Goal: Information Seeking & Learning: Check status

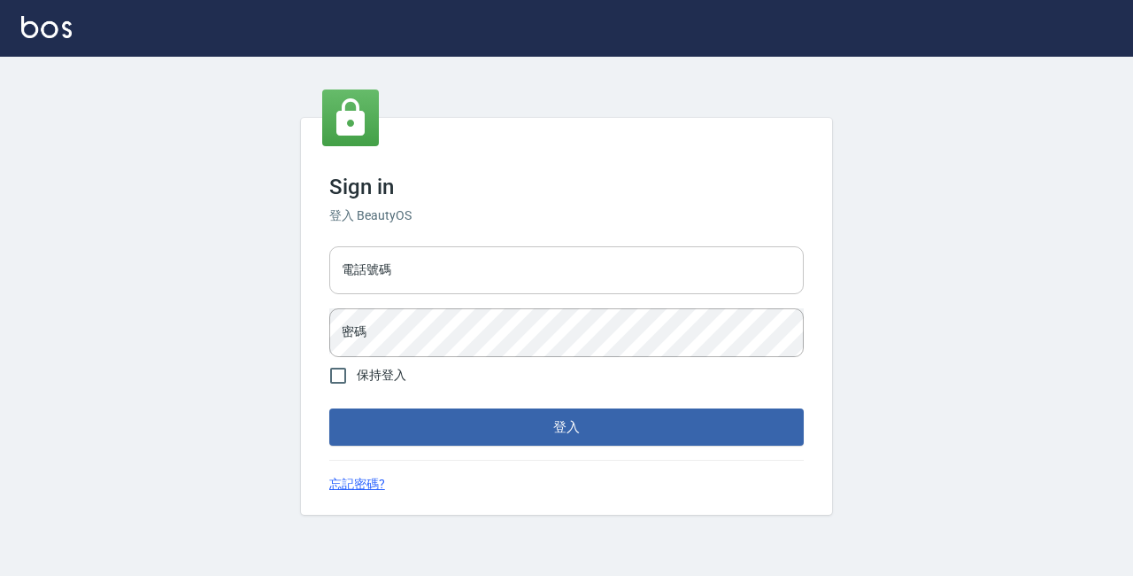
click at [360, 282] on input "電話號碼" at bounding box center [566, 270] width 475 height 48
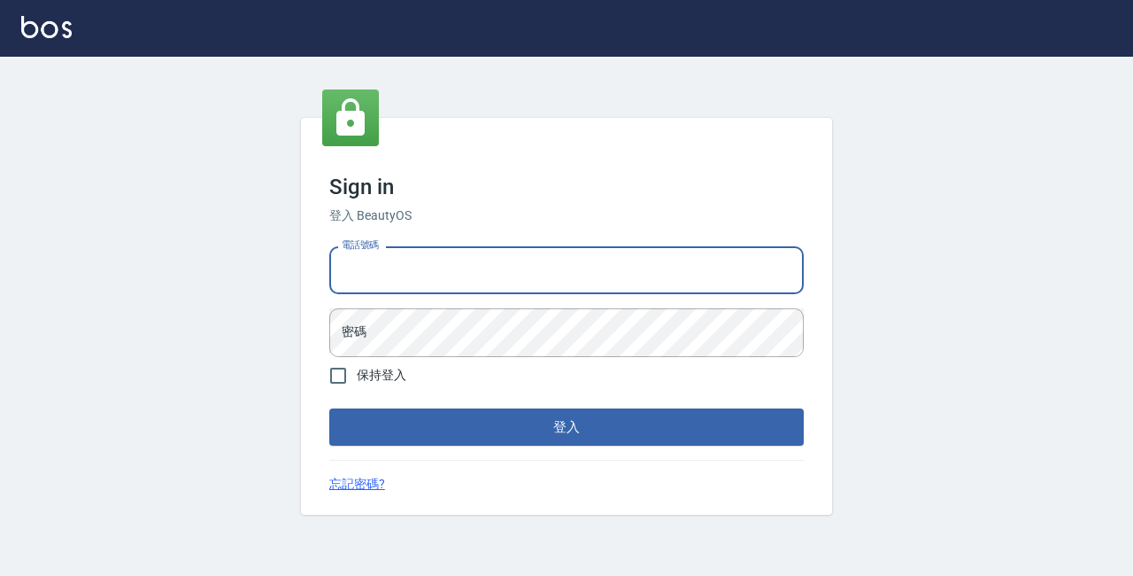
type input "89729295"
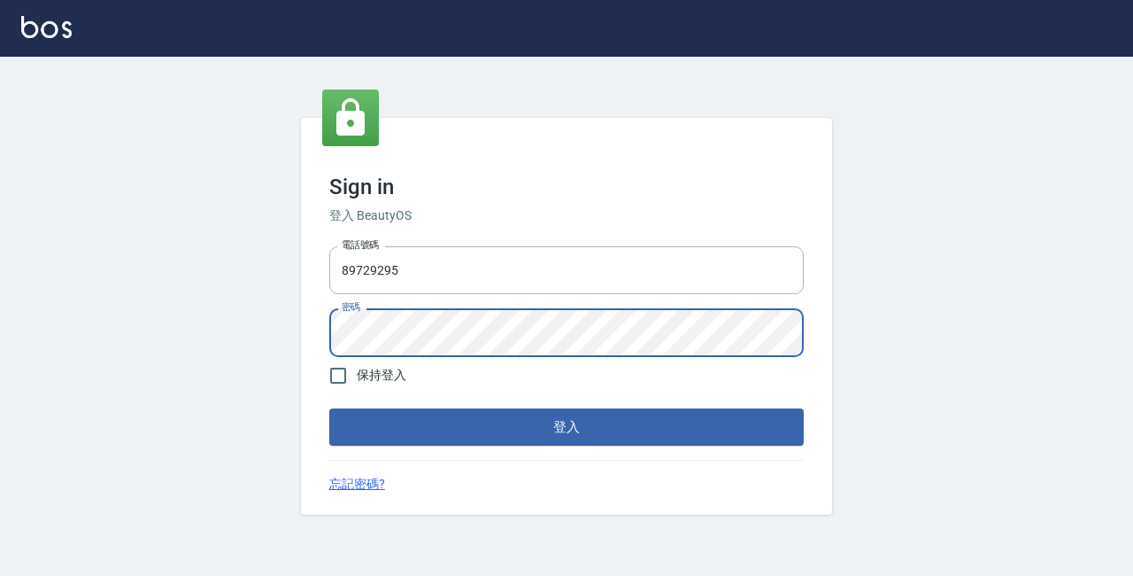
click at [329, 408] on button "登入" at bounding box center [566, 426] width 475 height 37
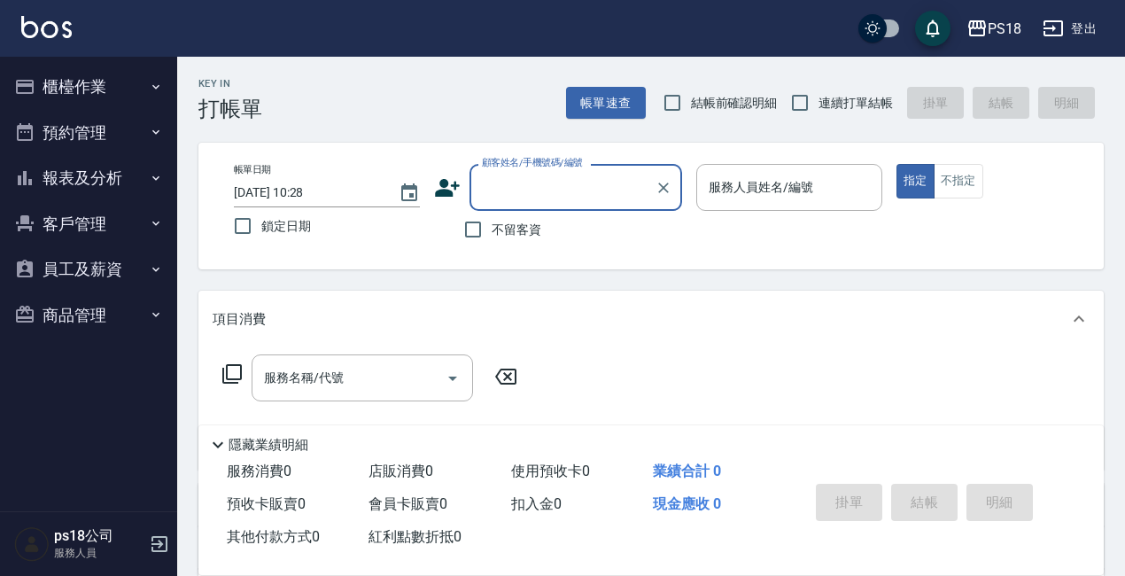
click at [75, 89] on button "櫃檯作業" at bounding box center [88, 87] width 163 height 46
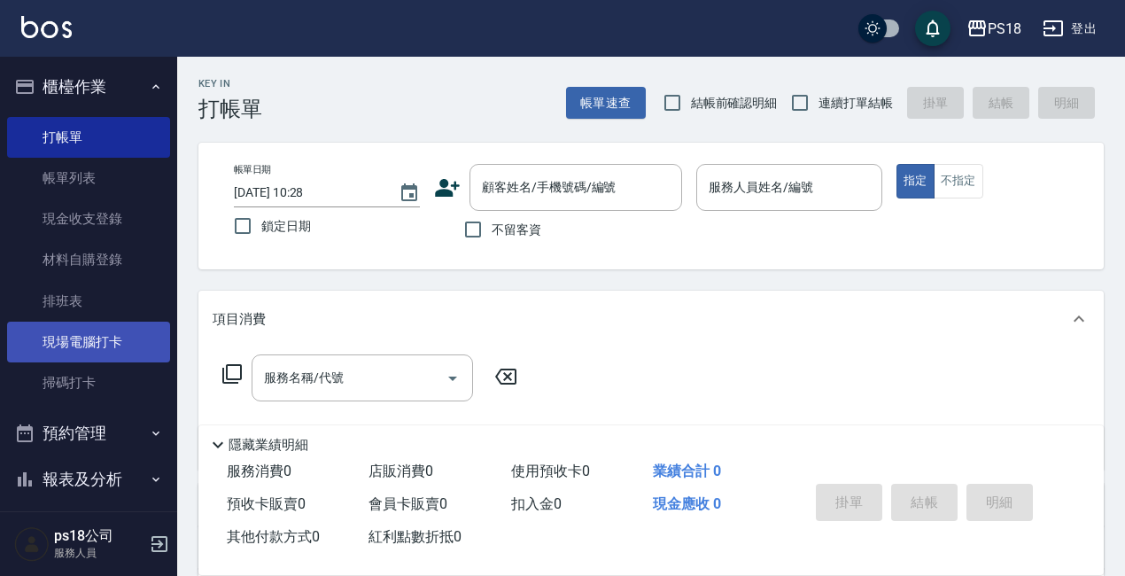
click at [123, 337] on link "現場電腦打卡" at bounding box center [88, 341] width 163 height 41
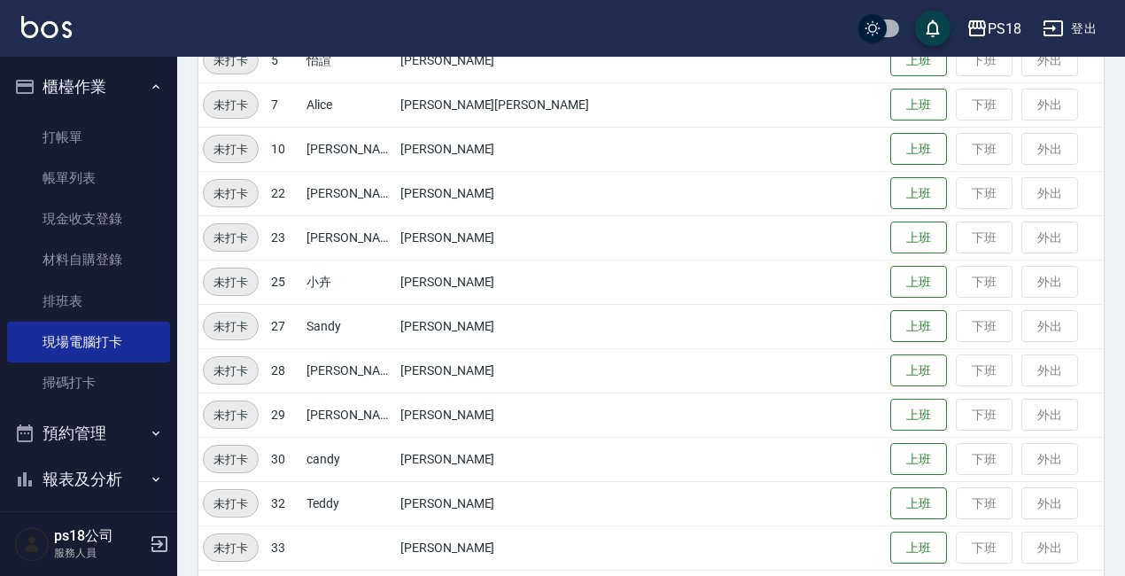
scroll to position [397, 0]
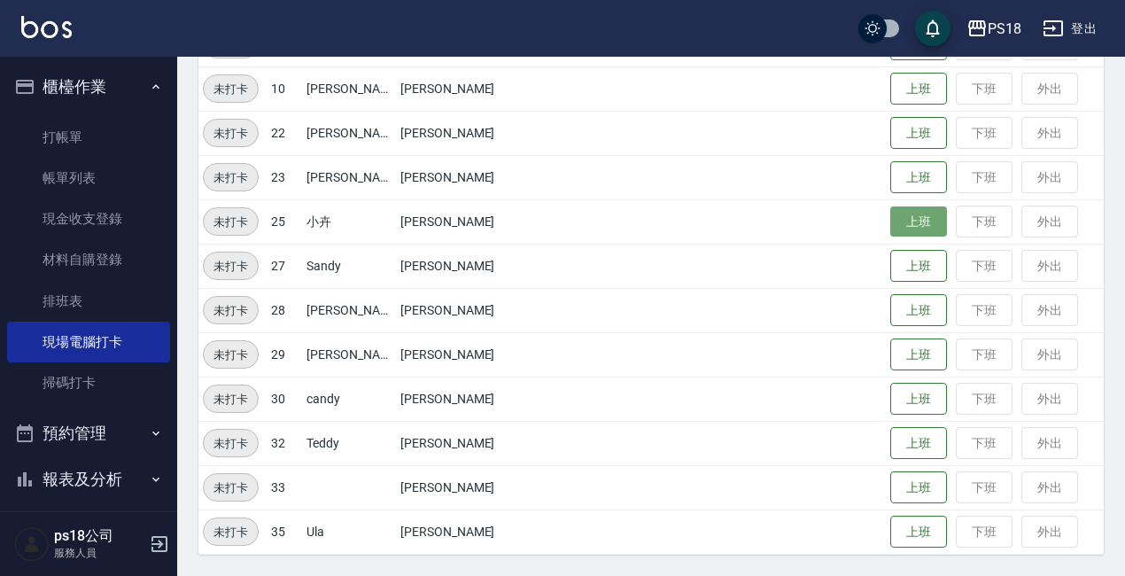
click at [893, 221] on button "上班" at bounding box center [918, 221] width 57 height 31
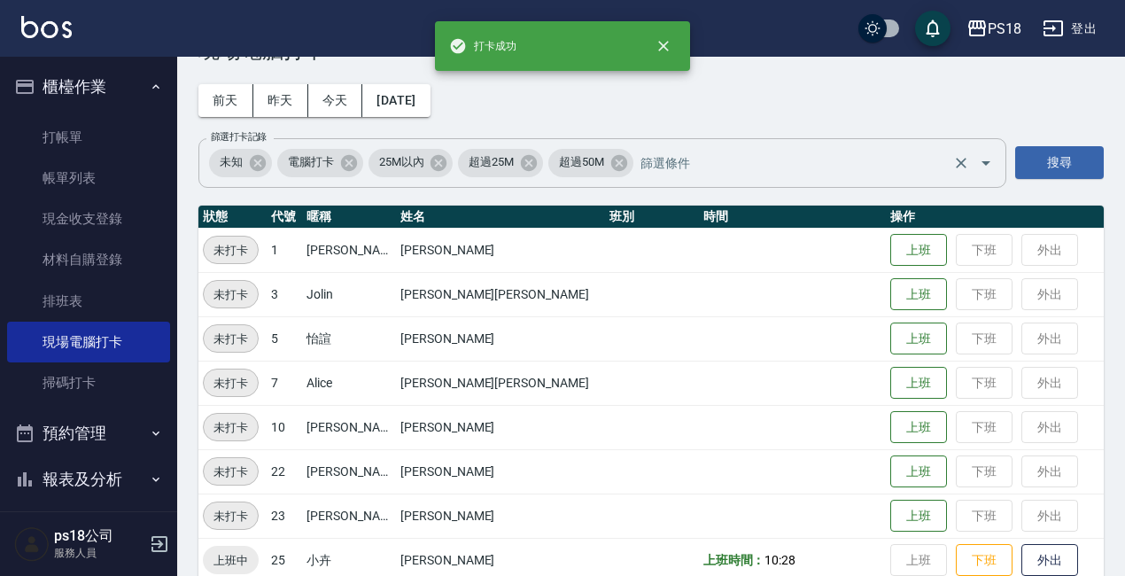
scroll to position [43, 0]
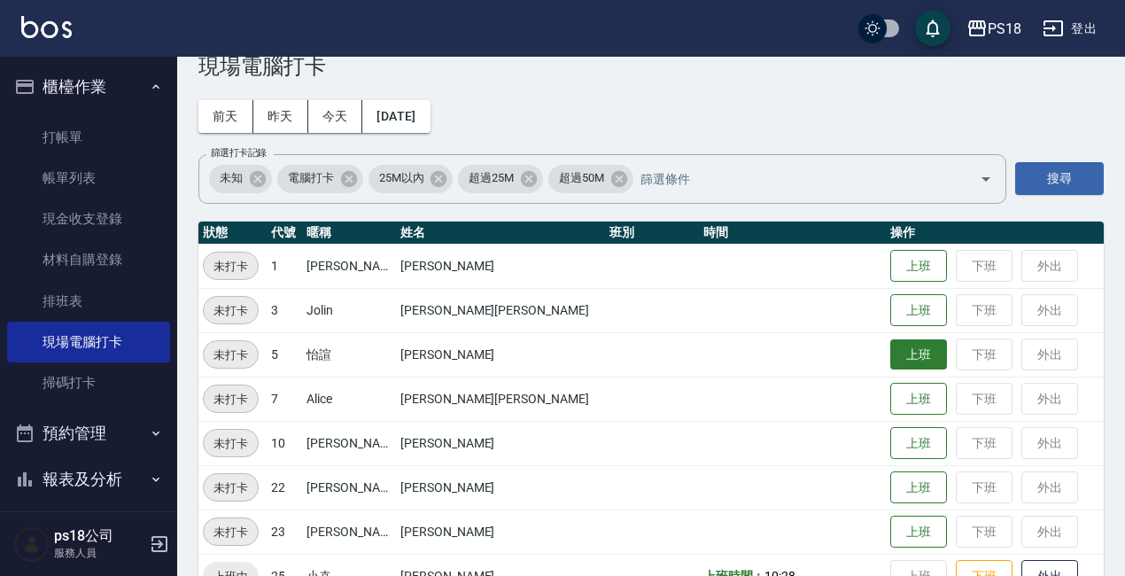
click at [890, 358] on button "上班" at bounding box center [918, 354] width 57 height 31
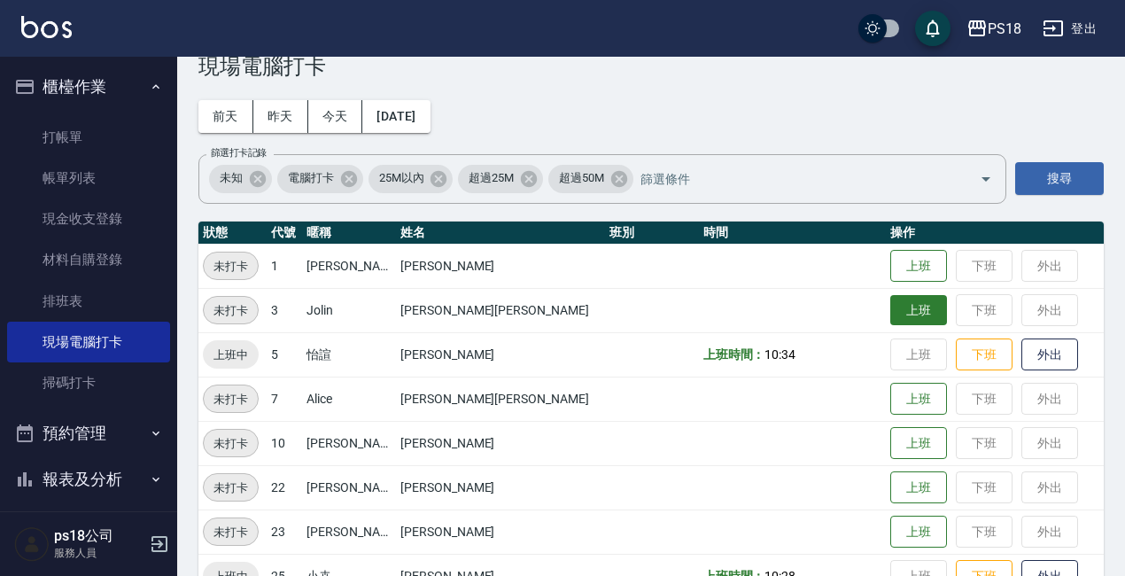
click at [890, 317] on button "上班" at bounding box center [918, 310] width 57 height 31
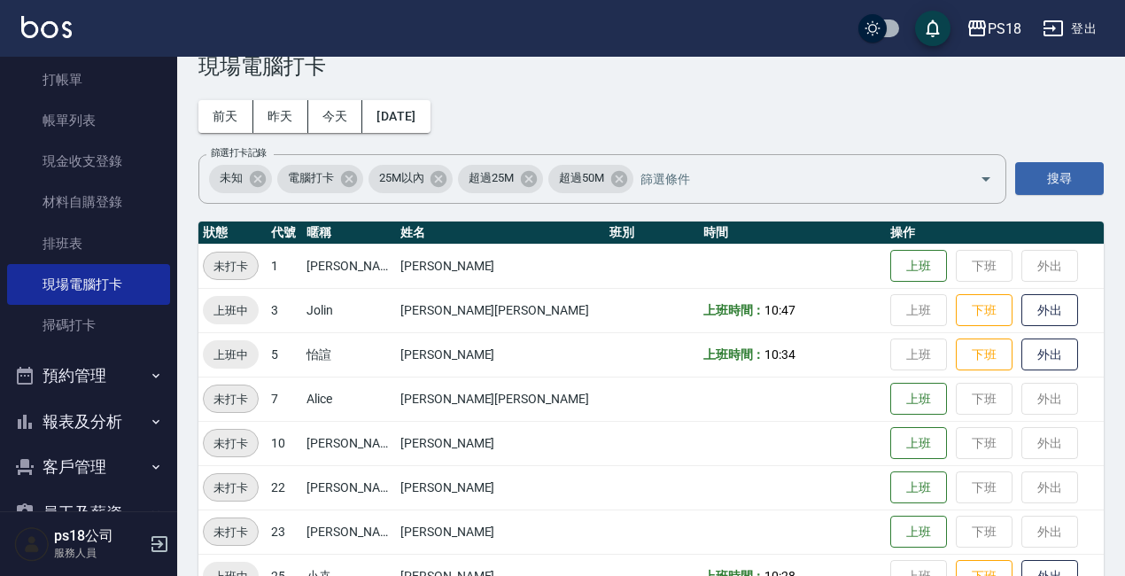
scroll to position [89, 0]
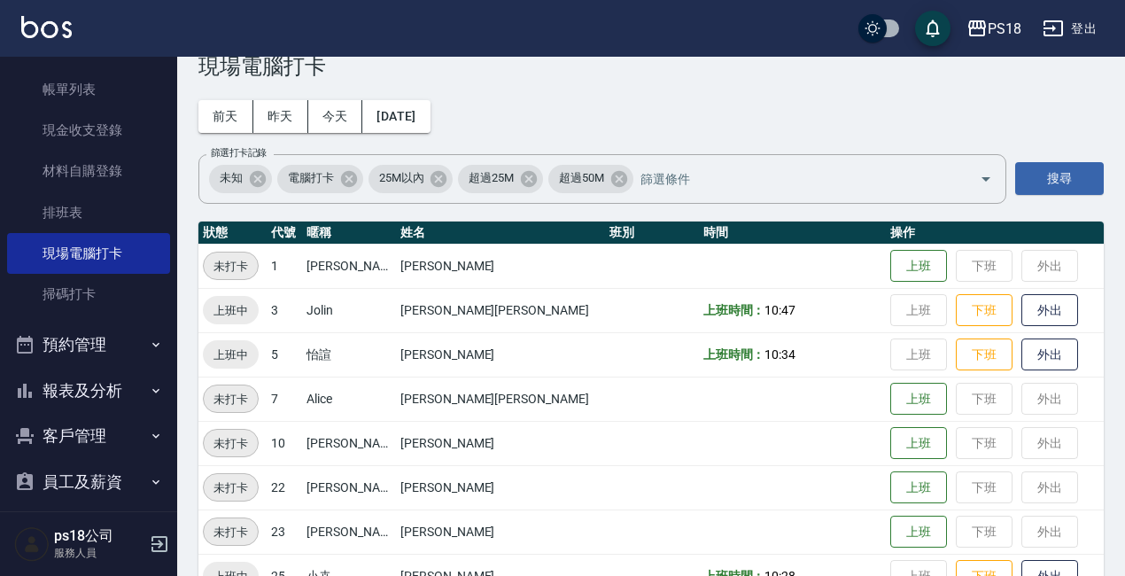
click at [97, 391] on button "報表及分析" at bounding box center [88, 390] width 163 height 46
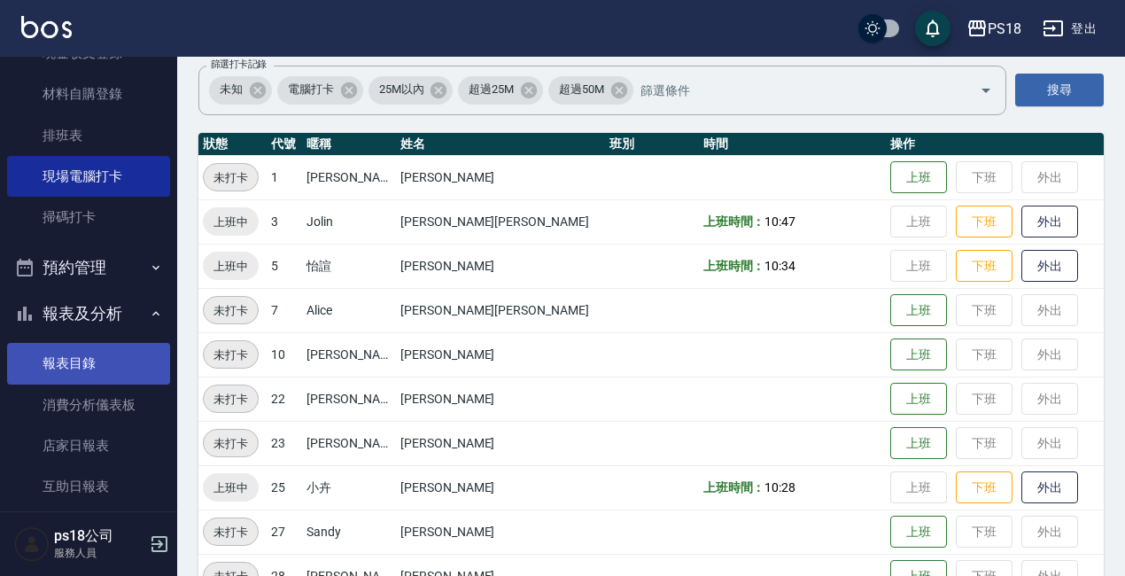
scroll to position [354, 0]
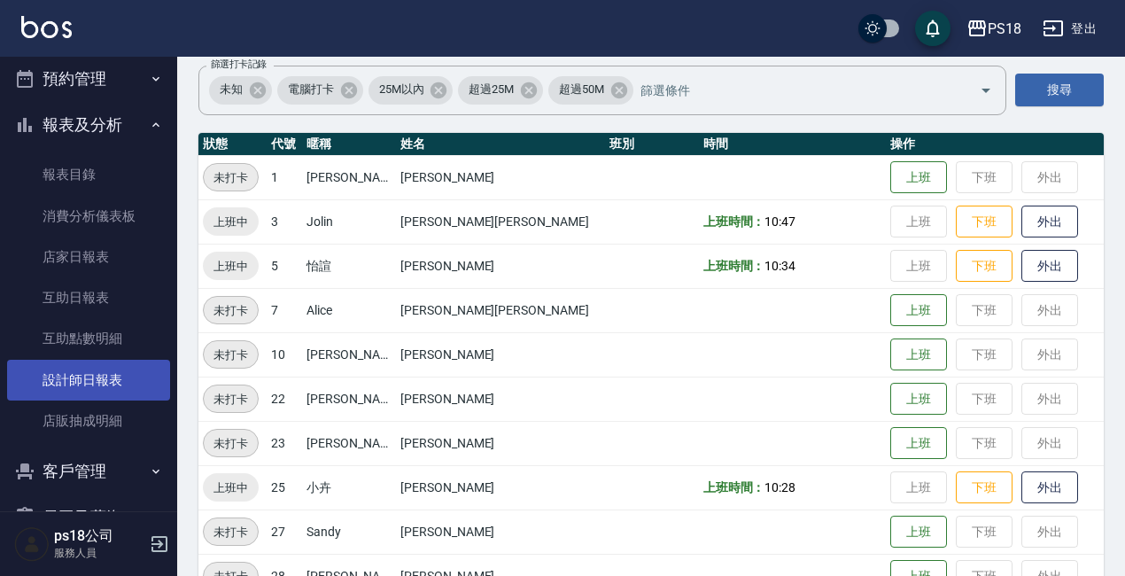
click at [53, 375] on link "設計師日報表" at bounding box center [88, 380] width 163 height 41
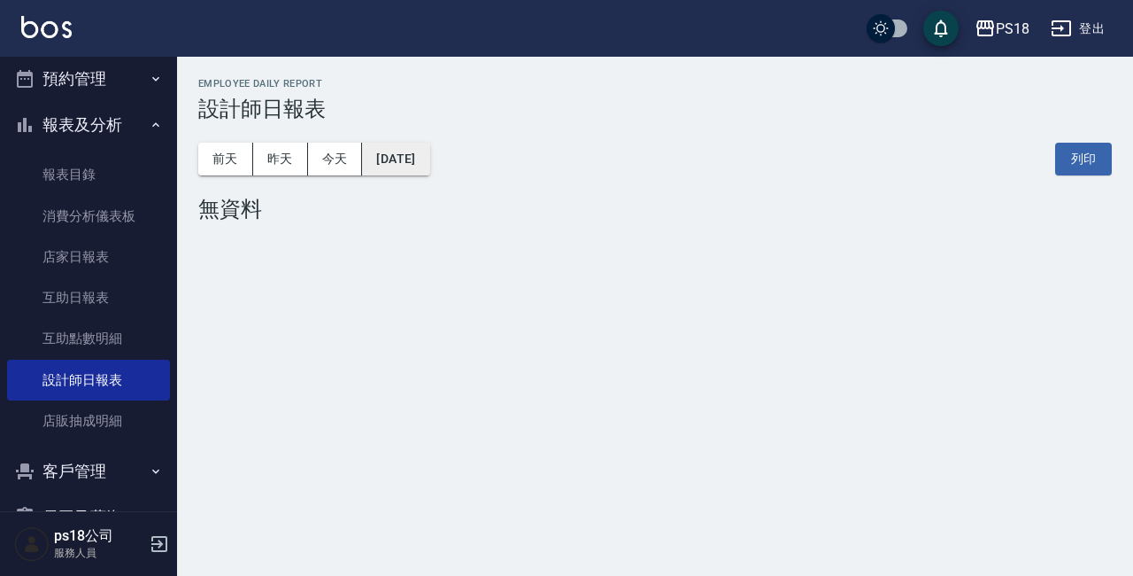
click at [429, 172] on button "[DATE]" at bounding box center [395, 159] width 67 height 33
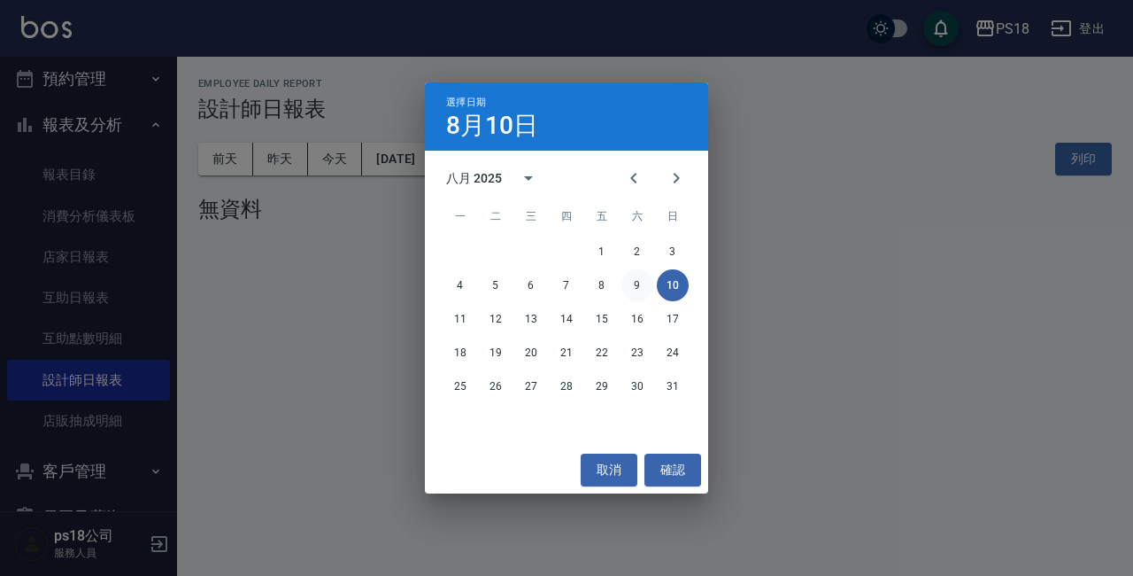
click at [642, 281] on button "9" at bounding box center [638, 285] width 32 height 32
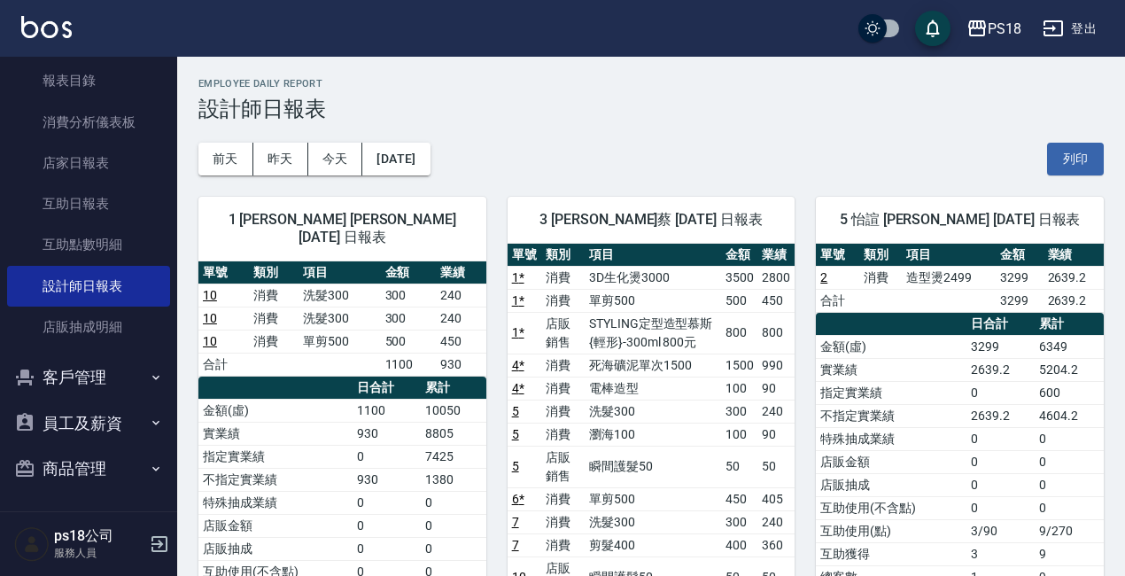
scroll to position [450, 0]
click at [421, 171] on button "[DATE]" at bounding box center [395, 159] width 67 height 33
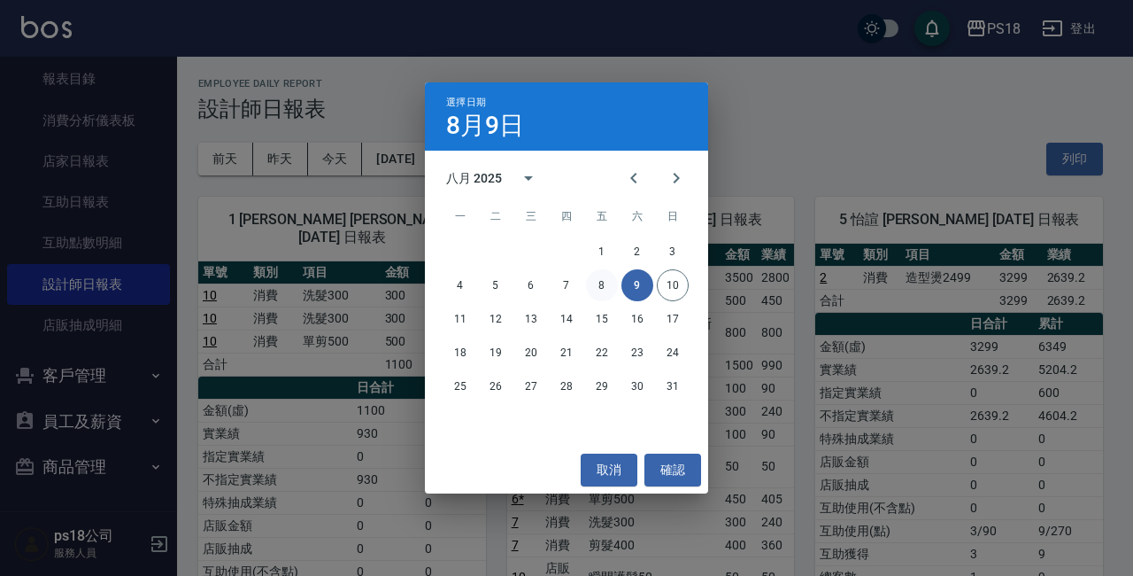
click at [599, 284] on button "8" at bounding box center [602, 285] width 32 height 32
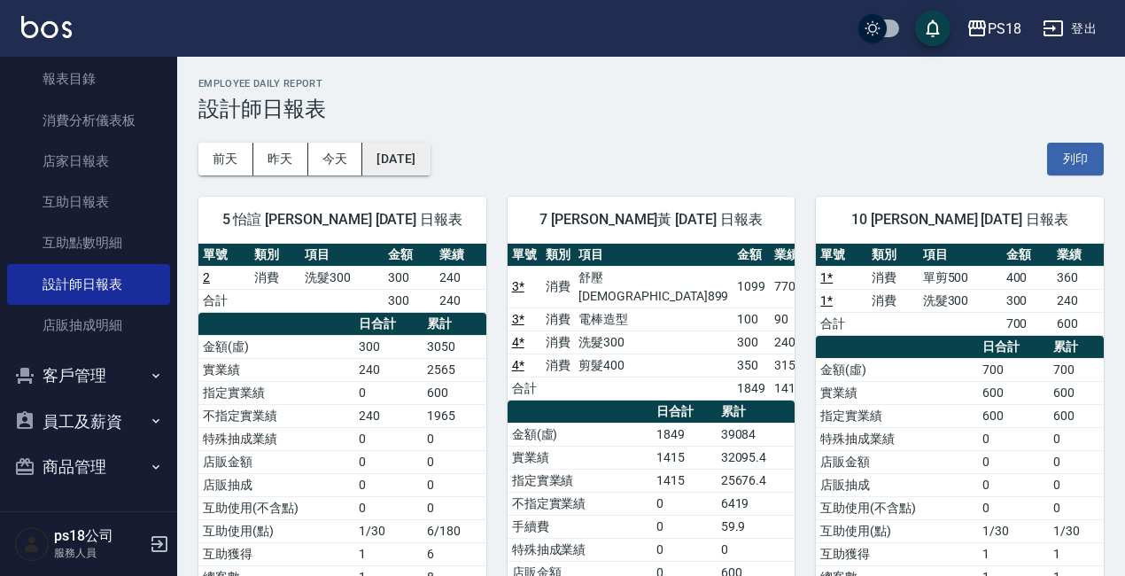
click at [429, 154] on button "[DATE]" at bounding box center [395, 159] width 67 height 33
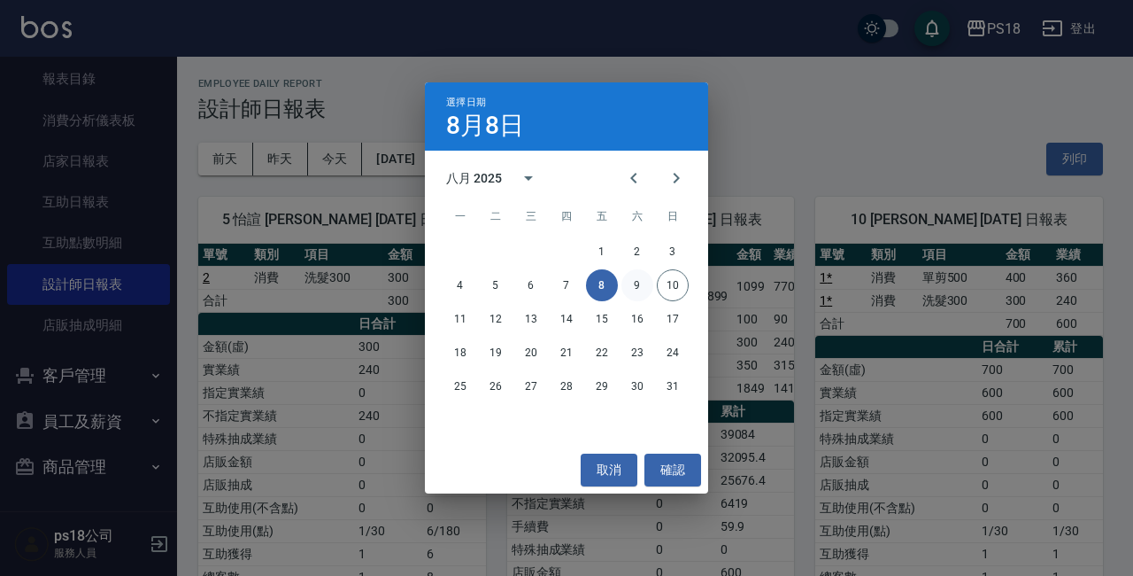
click at [637, 285] on button "9" at bounding box center [638, 285] width 32 height 32
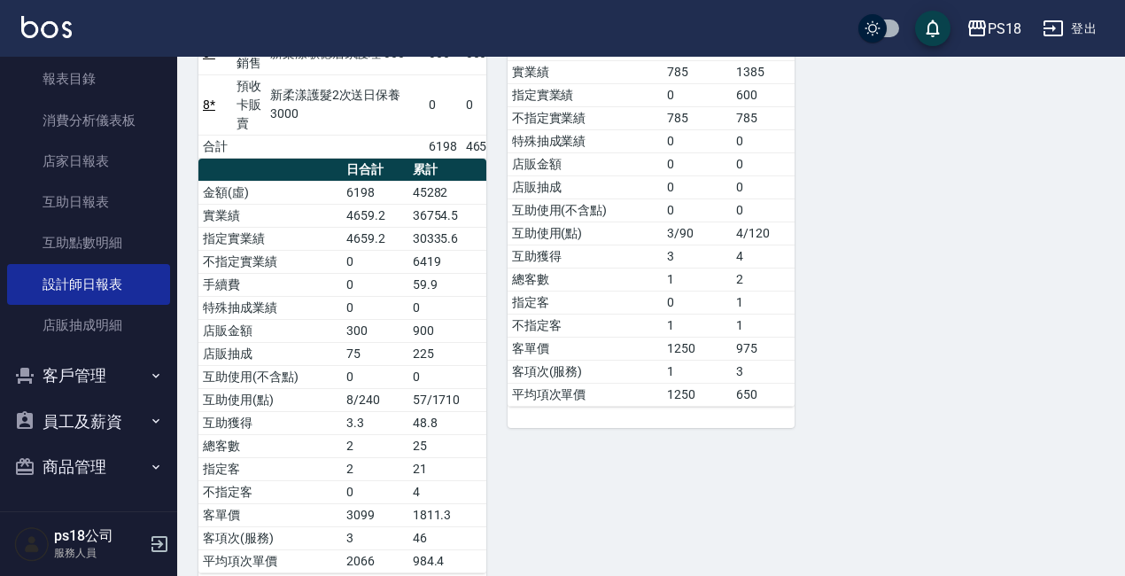
scroll to position [1159, 0]
